Goal: Navigation & Orientation: Find specific page/section

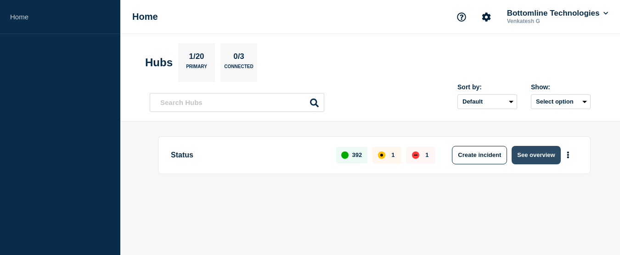
click at [542, 157] on button "See overview" at bounding box center [536, 155] width 49 height 18
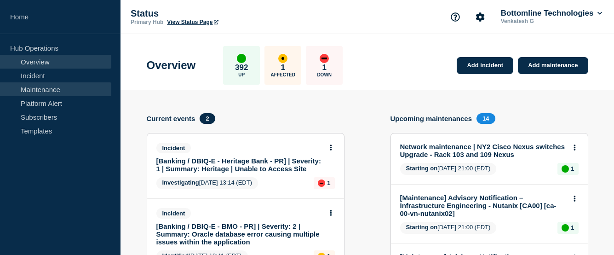
click at [48, 92] on link "Maintenance" at bounding box center [55, 89] width 111 height 14
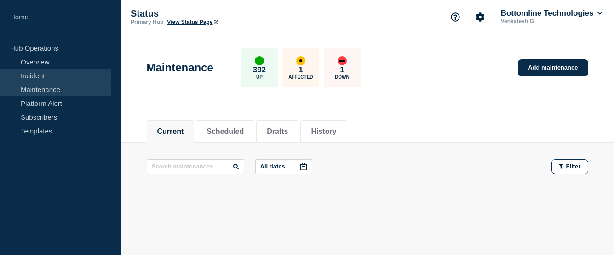
click at [32, 76] on link "Incident" at bounding box center [55, 75] width 111 height 14
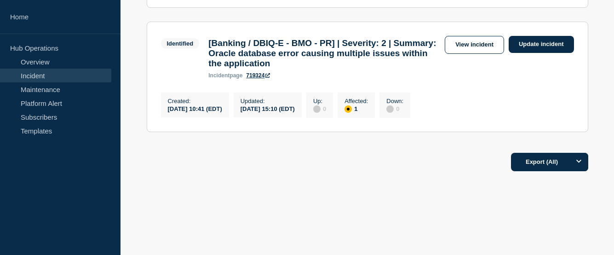
scroll to position [308, 0]
click at [47, 89] on link "Maintenance" at bounding box center [55, 89] width 111 height 14
